Goal: Check status: Check status

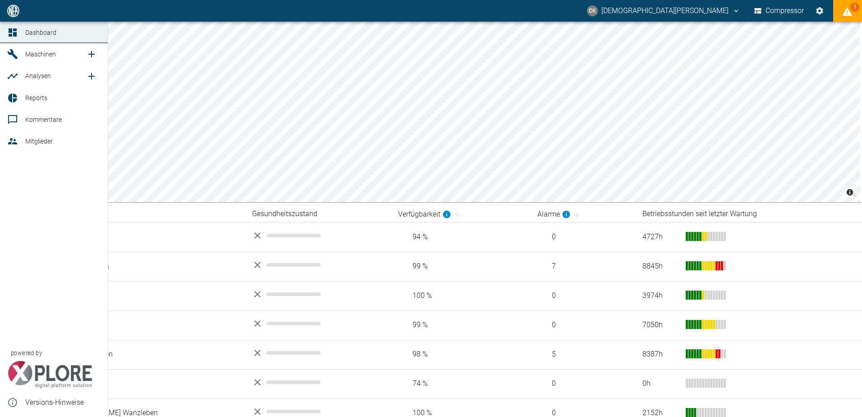
click at [12, 52] on icon at bounding box center [13, 54] width 10 height 10
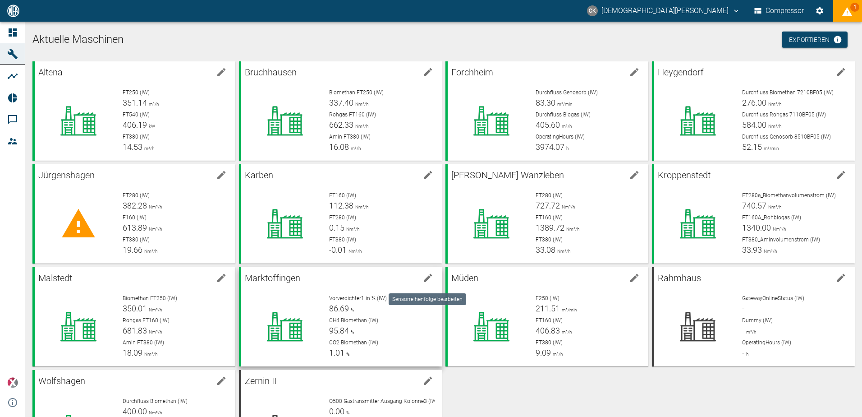
click at [427, 278] on icon "edit machine" at bounding box center [428, 278] width 8 height 8
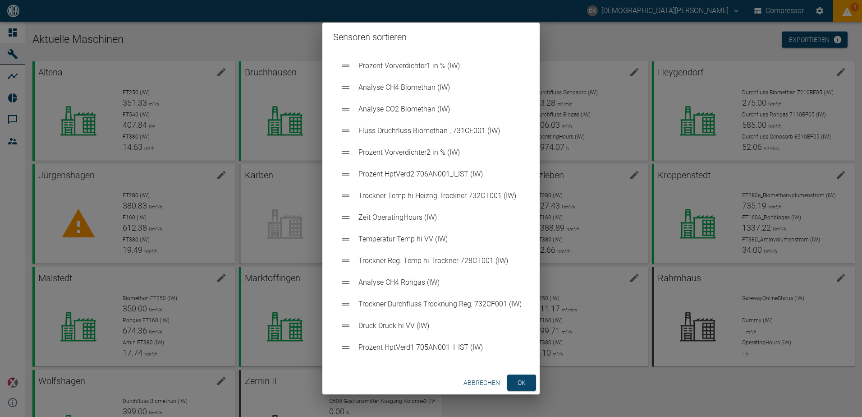
click at [384, 132] on span "Fluss Druchfluss Biomethan , 731CF001 (IW)" at bounding box center [439, 130] width 163 height 11
drag, startPoint x: 367, startPoint y: 134, endPoint x: 383, endPoint y: 68, distance: 68.1
click at [383, 68] on ul "Prozent Vorverdichter1 in % (IW) Analyse CH4 Biomethan (IW) Analyse CO2 Biometh…" at bounding box center [431, 206] width 196 height 310
click at [525, 377] on button "ok" at bounding box center [521, 382] width 29 height 17
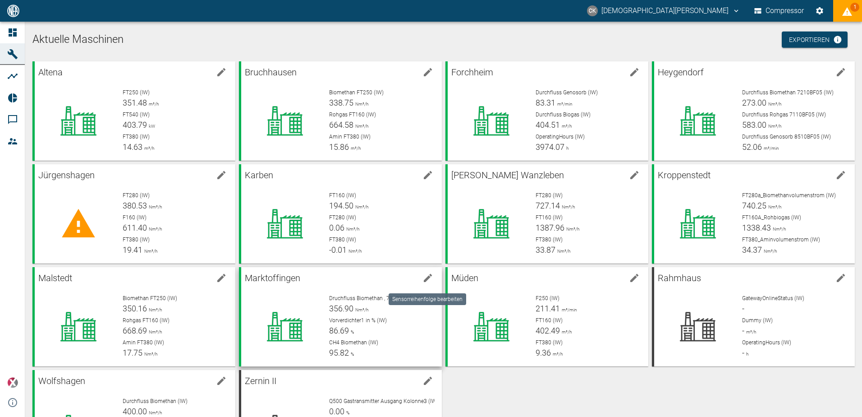
click at [427, 278] on icon "edit machine" at bounding box center [428, 278] width 8 height 8
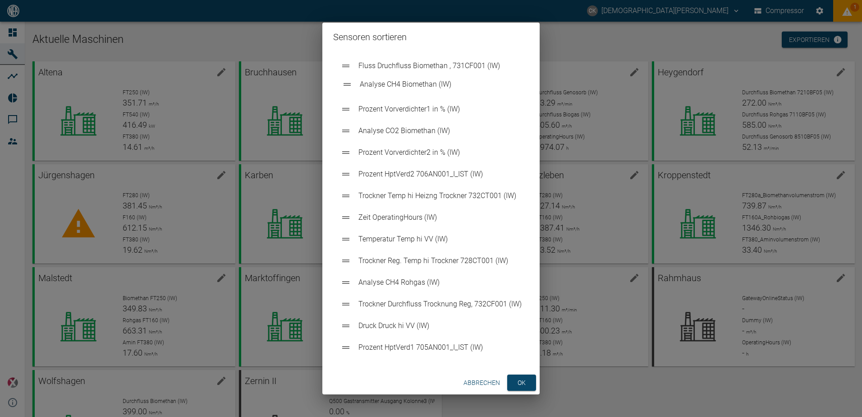
drag, startPoint x: 396, startPoint y: 113, endPoint x: 399, endPoint y: 80, distance: 32.5
click at [399, 80] on ul "Fluss Druchfluss Biomethan , 731CF001 (IW) Prozent Vorverdichter1 in % (IW) Ana…" at bounding box center [431, 206] width 196 height 310
drag, startPoint x: 390, startPoint y: 134, endPoint x: 394, endPoint y: 102, distance: 32.3
click at [394, 102] on ul "Fluss Druchfluss Biomethan , 731CF001 (IW) Analyse CH4 Biomethan (IW) Prozent V…" at bounding box center [431, 206] width 196 height 310
click at [526, 382] on button "ok" at bounding box center [521, 382] width 29 height 17
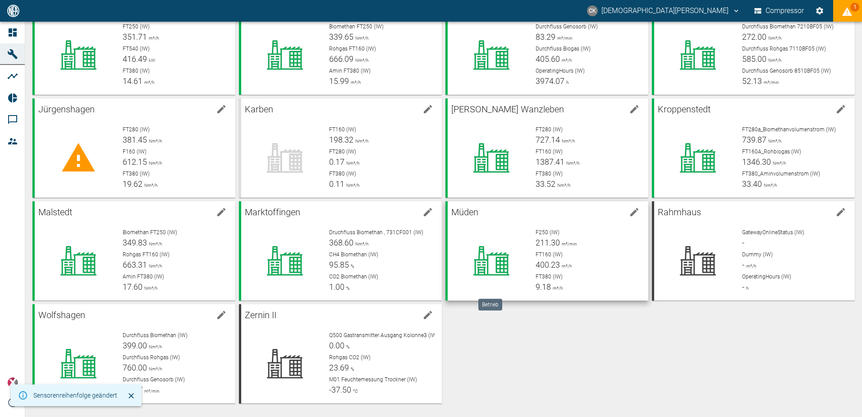
scroll to position [67, 0]
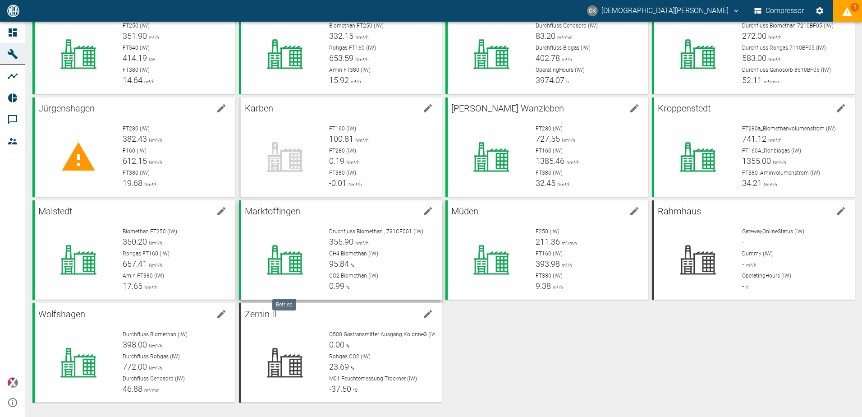
click at [301, 230] on div at bounding box center [284, 259] width 73 height 65
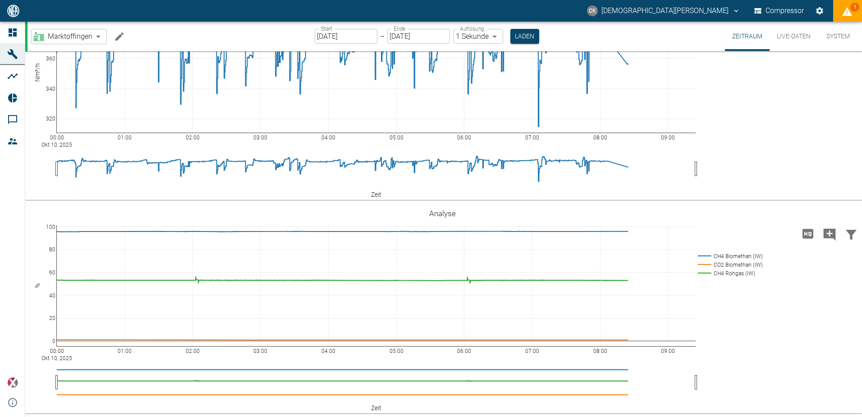
scroll to position [631, 0]
